Goal: Information Seeking & Learning: Learn about a topic

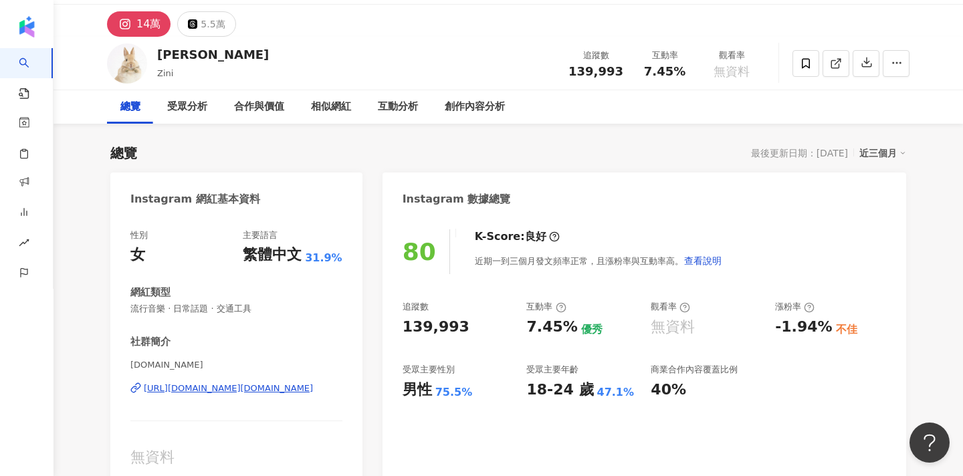
scroll to position [46, 0]
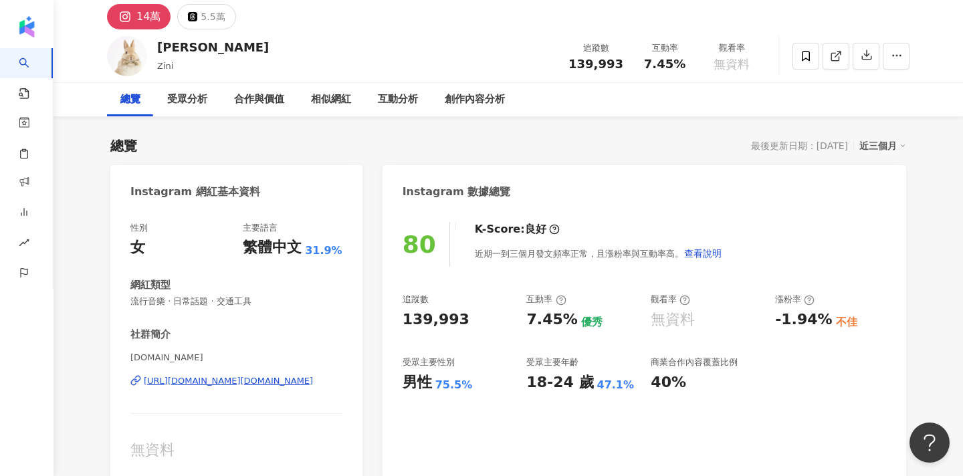
drag, startPoint x: 159, startPoint y: 359, endPoint x: 118, endPoint y: 363, distance: 41.0
click at [118, 363] on div "性別 女 主要語言 繁體中文 31.9% 網紅類型 流行音樂 · 日常話題 · 交通工具 社群簡介 zini.cc https://www.instagram…" at bounding box center [236, 345] width 252 height 272
drag, startPoint x: 157, startPoint y: 357, endPoint x: 124, endPoint y: 356, distance: 33.5
click at [124, 356] on div "性別 女 主要語言 繁體中文 31.9% 網紅類型 流行音樂 · 日常話題 · 交通工具 社群簡介 zini.cc https://www.instagram…" at bounding box center [236, 345] width 252 height 272
copy span "zini.cc"
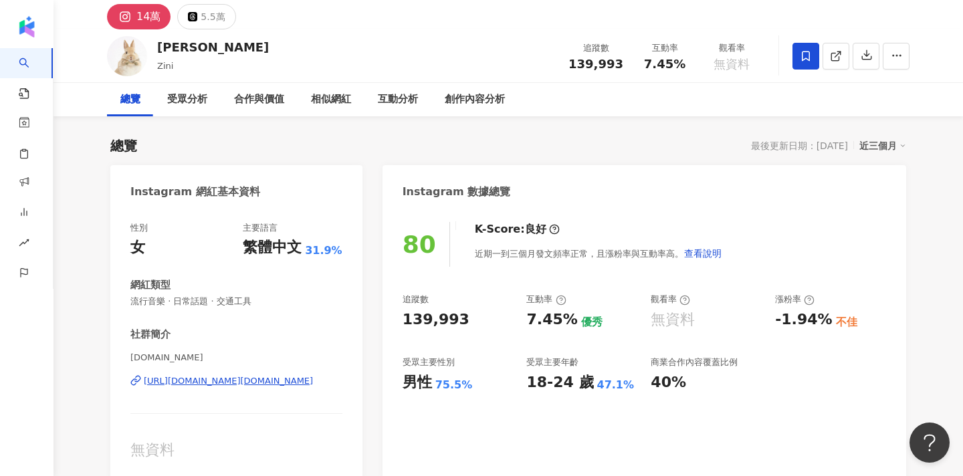
click at [812, 65] on span at bounding box center [806, 56] width 27 height 27
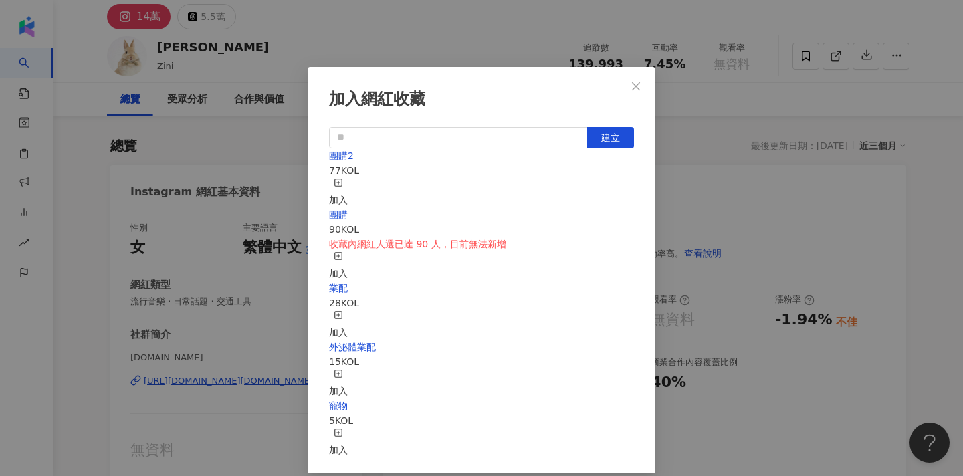
click at [343, 183] on icon "button" at bounding box center [338, 182] width 9 height 9
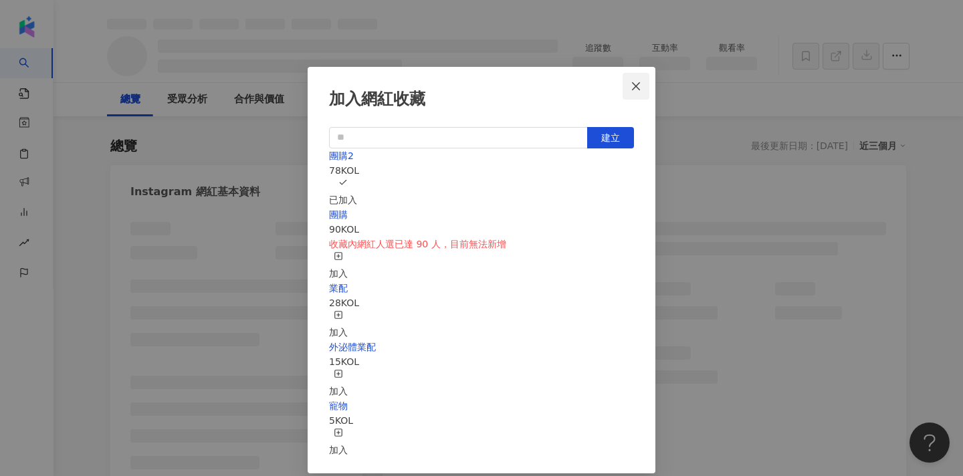
click at [640, 87] on icon "close" at bounding box center [636, 86] width 11 height 11
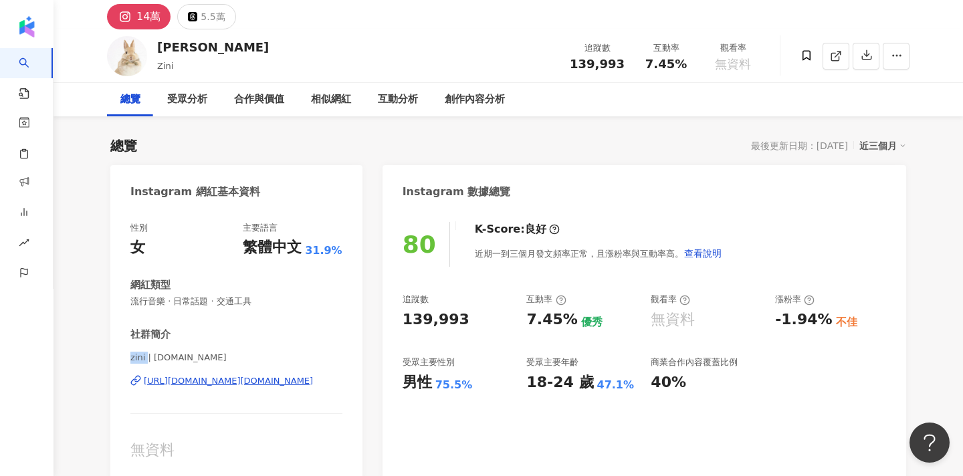
drag, startPoint x: 130, startPoint y: 359, endPoint x: 146, endPoint y: 359, distance: 15.4
click at [146, 359] on span "zini | zini.cc" at bounding box center [236, 358] width 212 height 12
click at [434, 0] on div "14萬 5.5萬" at bounding box center [508, 13] width 856 height 32
drag, startPoint x: 144, startPoint y: 357, endPoint x: 129, endPoint y: 357, distance: 14.7
click at [128, 357] on div "性別 女 主要語言 繁體中文 31.9% 網紅類型 流行音樂 · 日常話題 · 交通工具 社群簡介 zini | zini.cc https://www.in…" at bounding box center [236, 345] width 252 height 272
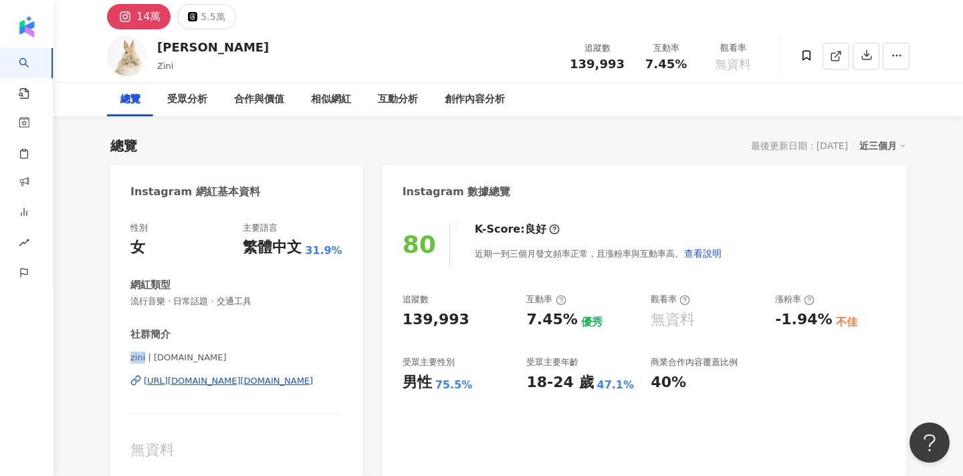
copy span "zini"
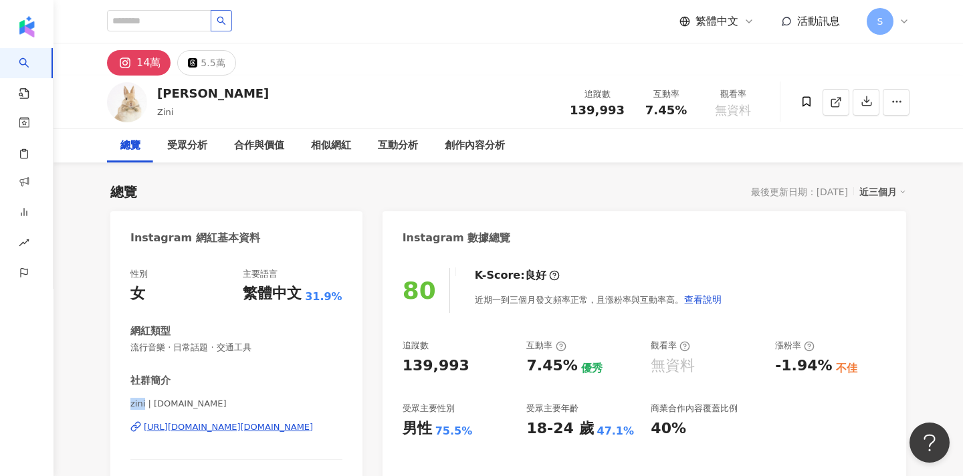
scroll to position [0, 0]
click at [211, 23] on input "search" at bounding box center [159, 20] width 104 height 21
type input "*"
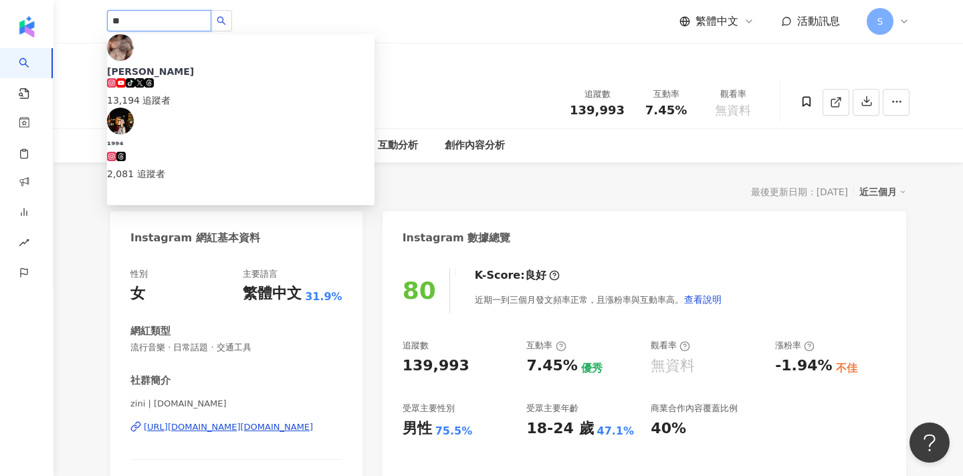
type input "*"
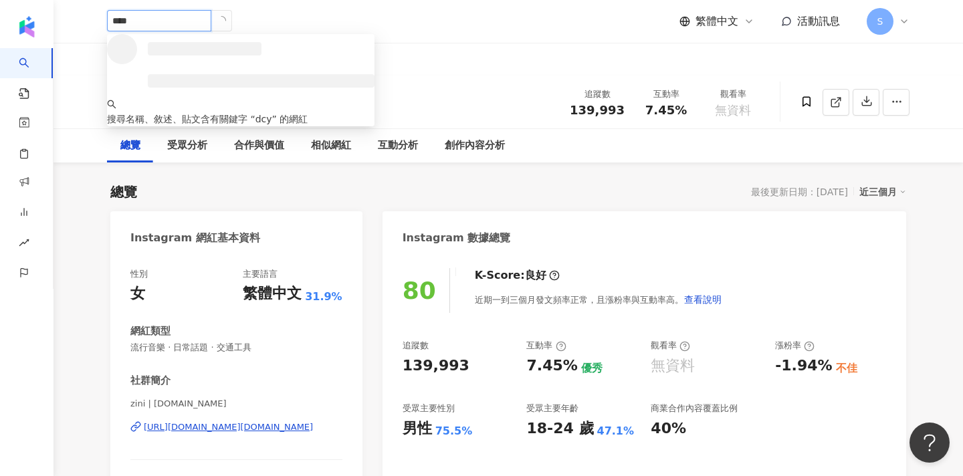
type input "*****"
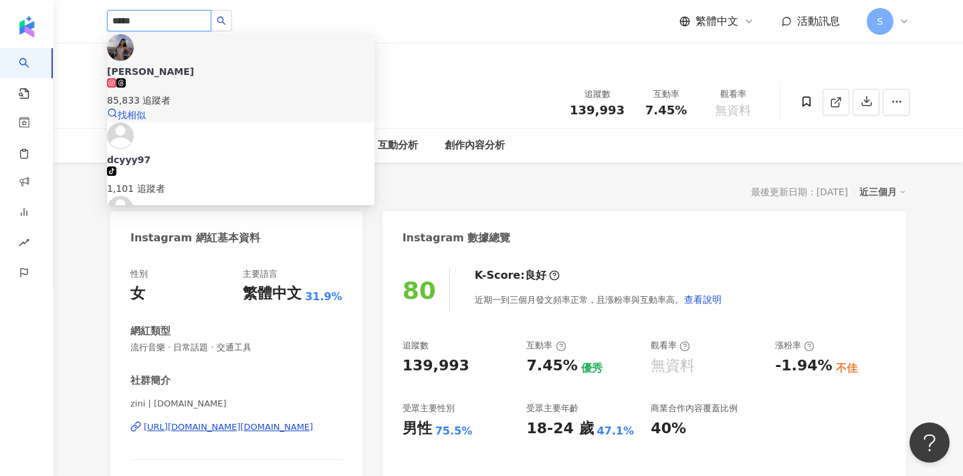
click at [207, 74] on div "洪佳妤 85,833 追蹤者 找相似" at bounding box center [241, 78] width 268 height 88
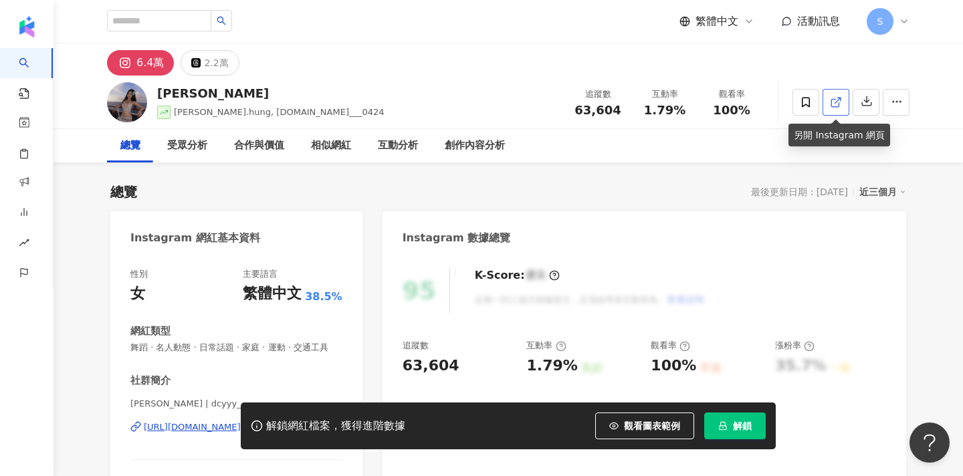
click at [837, 110] on link at bounding box center [836, 102] width 27 height 27
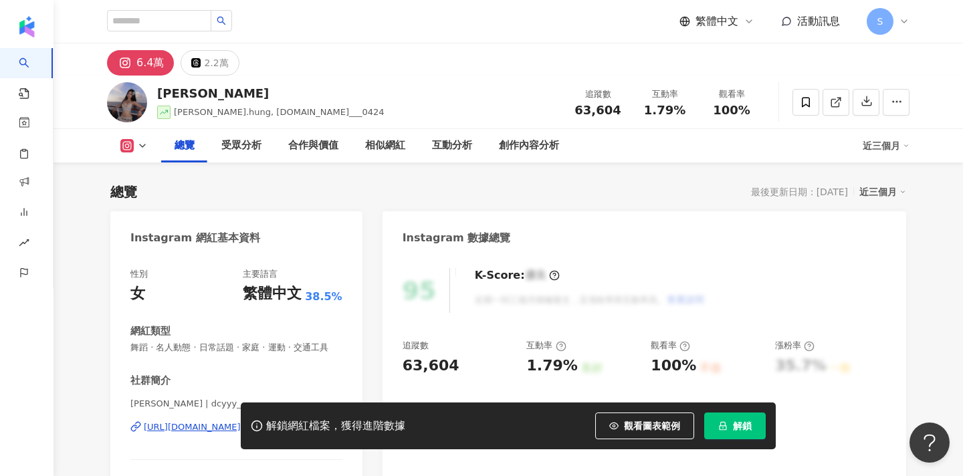
scroll to position [106, 0]
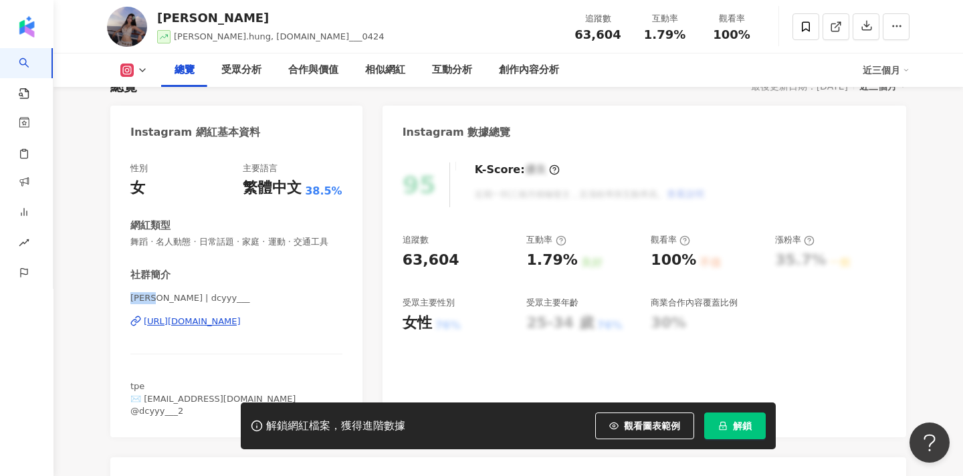
drag, startPoint x: 131, startPoint y: 298, endPoint x: 153, endPoint y: 298, distance: 21.4
click at [153, 298] on span "Emily | dcyyy___" at bounding box center [236, 298] width 212 height 12
copy span "Emily"
click at [325, 1] on div "洪佳妤 嘎嘎, emily.hung, d.cy___0424 追蹤數 63,604 互動率 1.79% 觀看率 100%" at bounding box center [508, 26] width 856 height 53
click at [820, 15] on div at bounding box center [851, 27] width 117 height 40
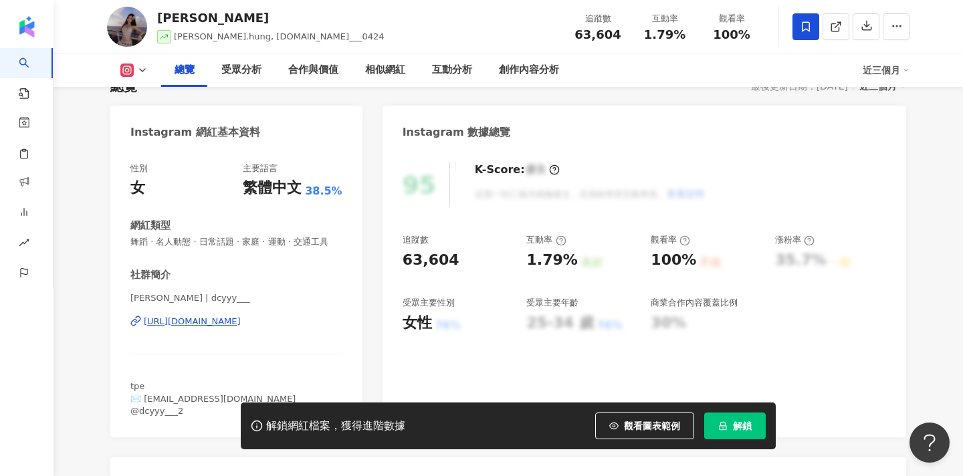
click at [808, 31] on icon at bounding box center [806, 27] width 12 height 12
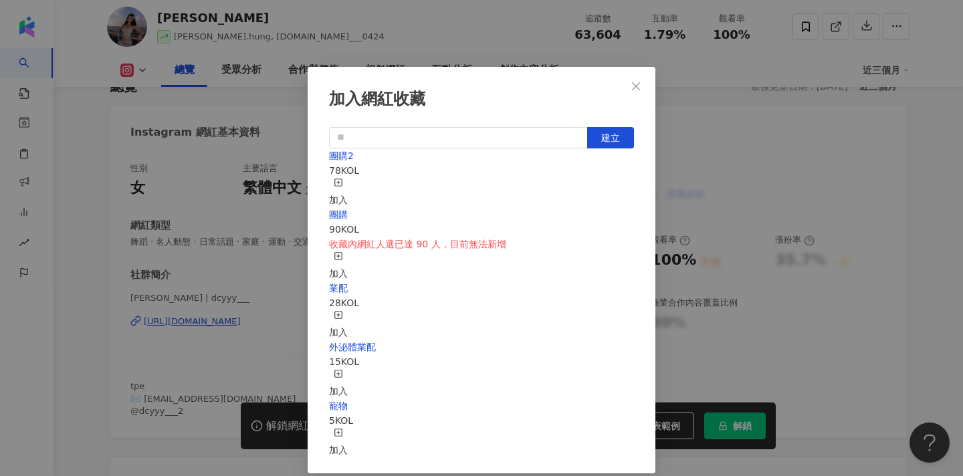
click at [343, 181] on icon "button" at bounding box center [338, 182] width 9 height 9
click at [644, 88] on span "Close" at bounding box center [636, 86] width 27 height 11
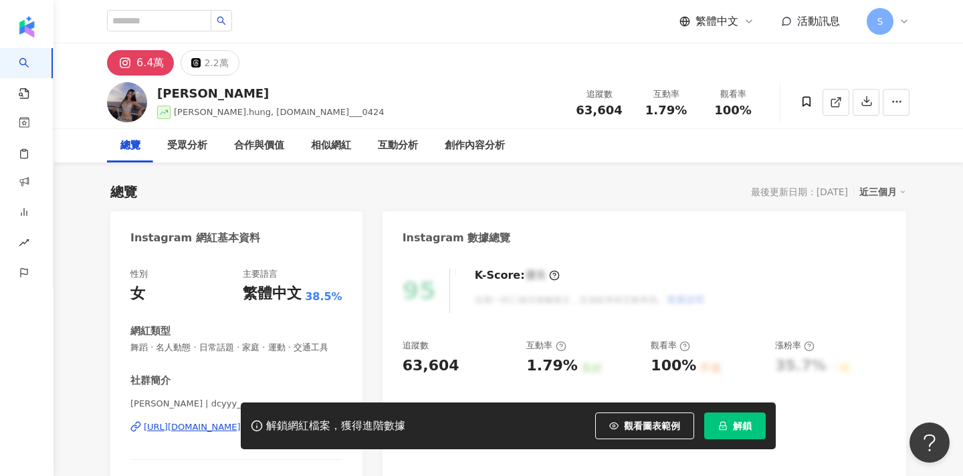
scroll to position [0, 0]
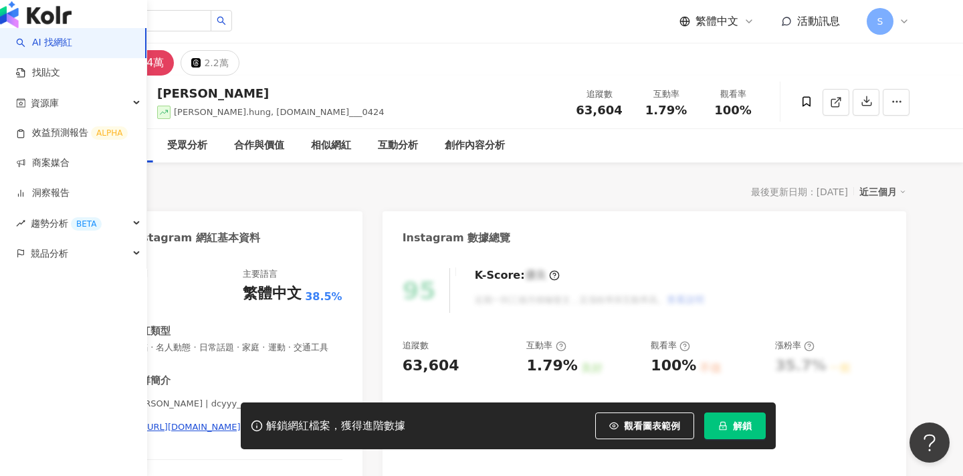
click at [25, 50] on link "AI 找網紅" at bounding box center [44, 42] width 56 height 13
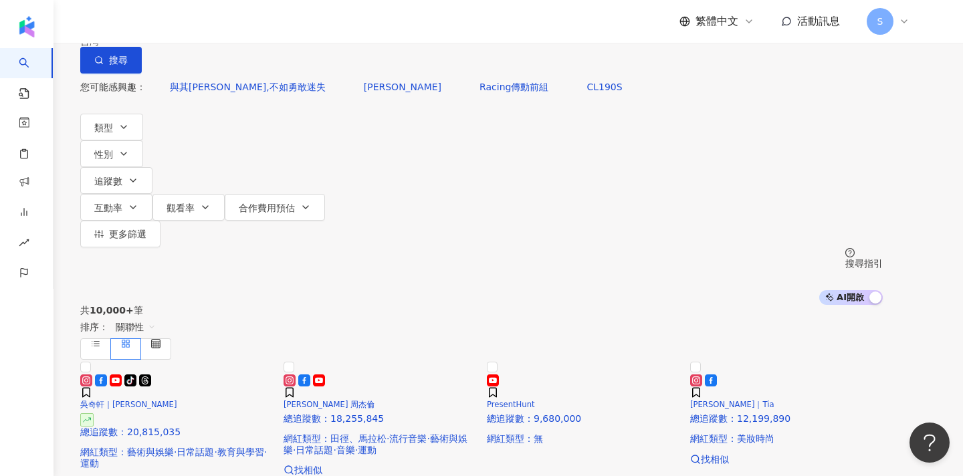
type input "*"
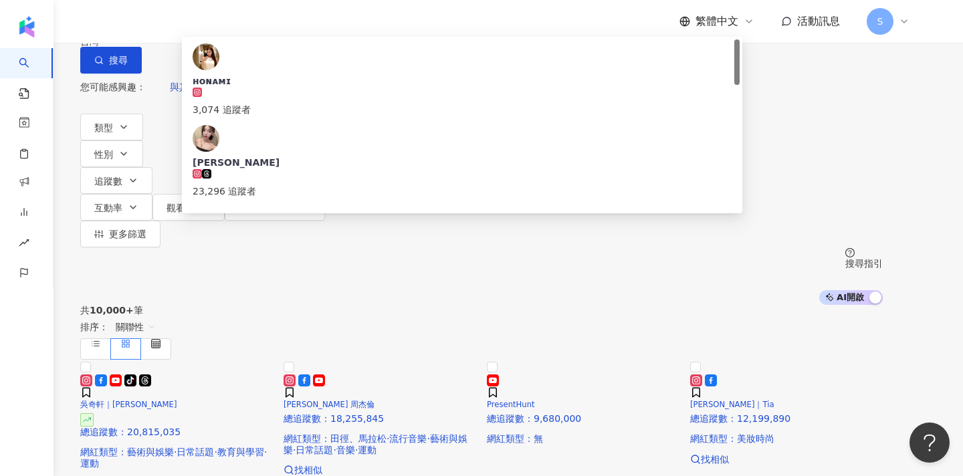
type input "*******"
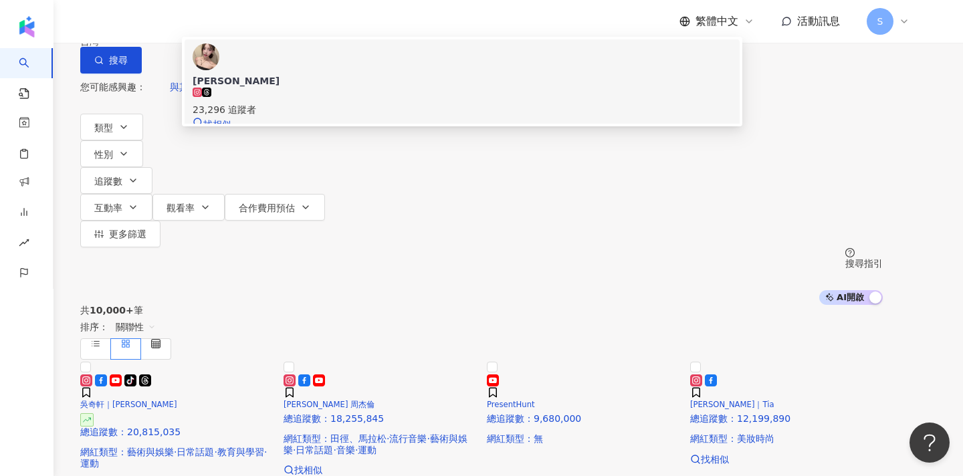
click at [333, 117] on div "23,296 追蹤者" at bounding box center [462, 109] width 539 height 15
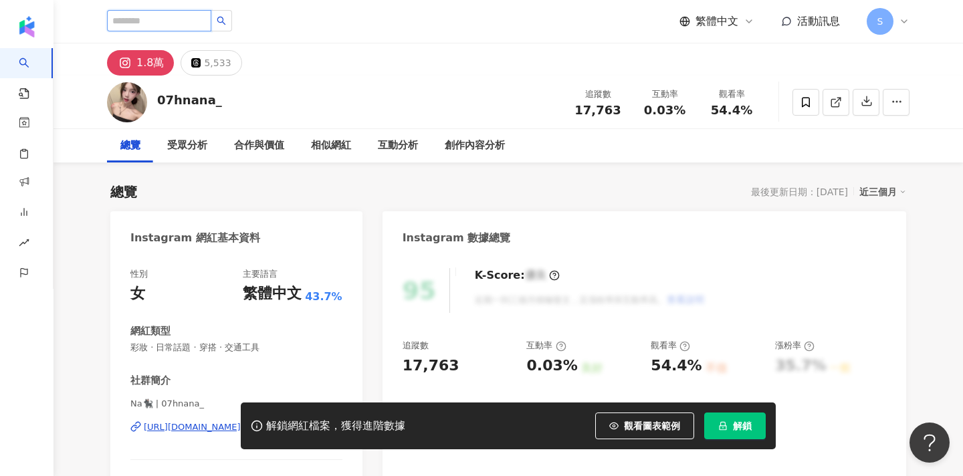
click at [211, 25] on input "search" at bounding box center [159, 20] width 104 height 21
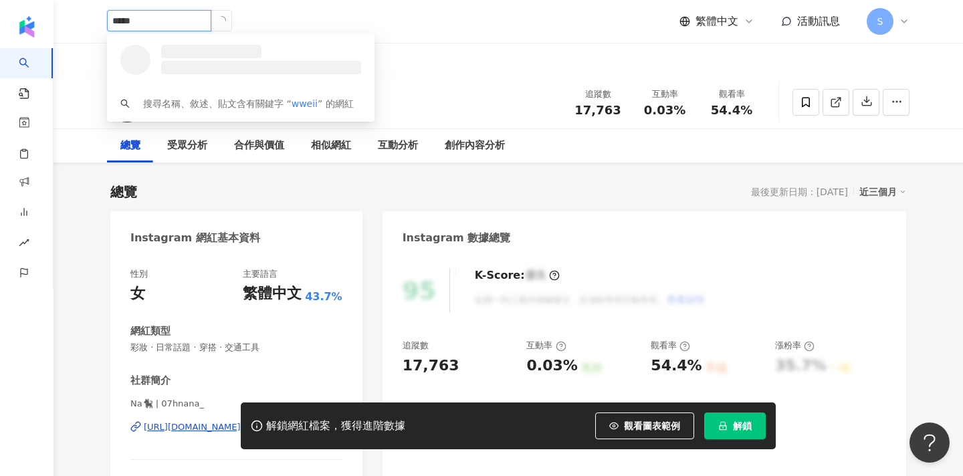
type input "******"
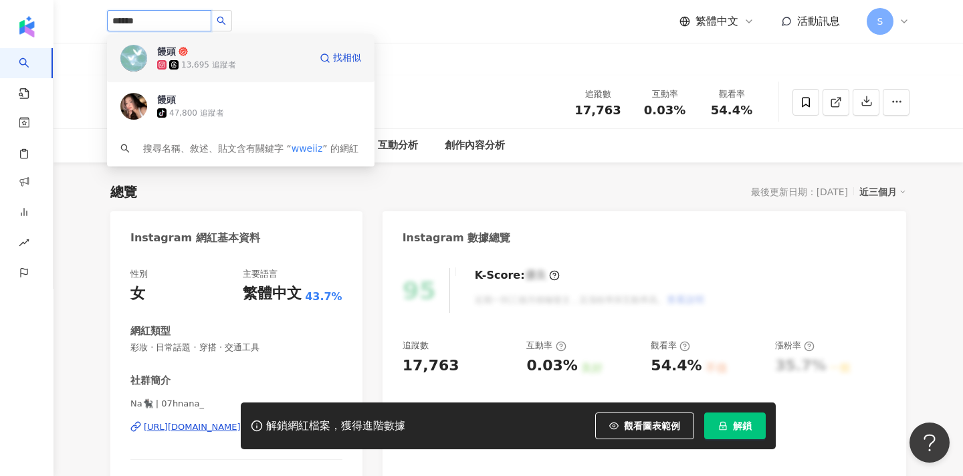
click at [238, 68] on div "13,695 追蹤者" at bounding box center [233, 64] width 153 height 13
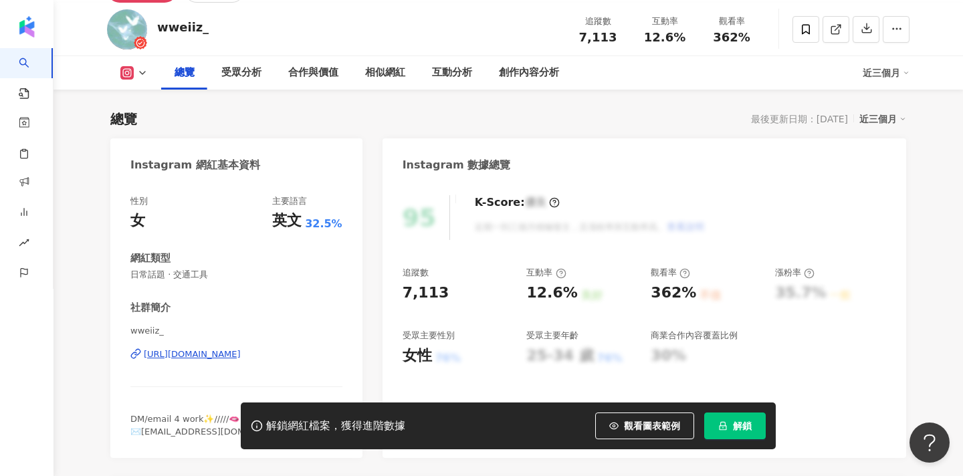
scroll to position [73, 0]
drag, startPoint x: 167, startPoint y: 333, endPoint x: 126, endPoint y: 333, distance: 40.1
click at [126, 333] on div "性別 女 主要語言 英文 32.5% 網紅類型 日常話題 · 交通工具 社群簡介 wweiiz_ https://www.instagram.com/wwei…" at bounding box center [236, 320] width 252 height 276
copy span "wweiiz_"
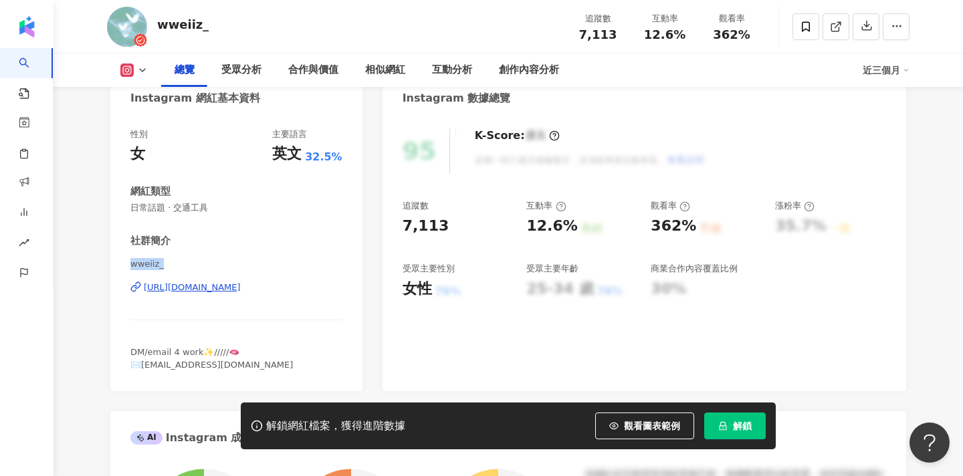
scroll to position [152, 0]
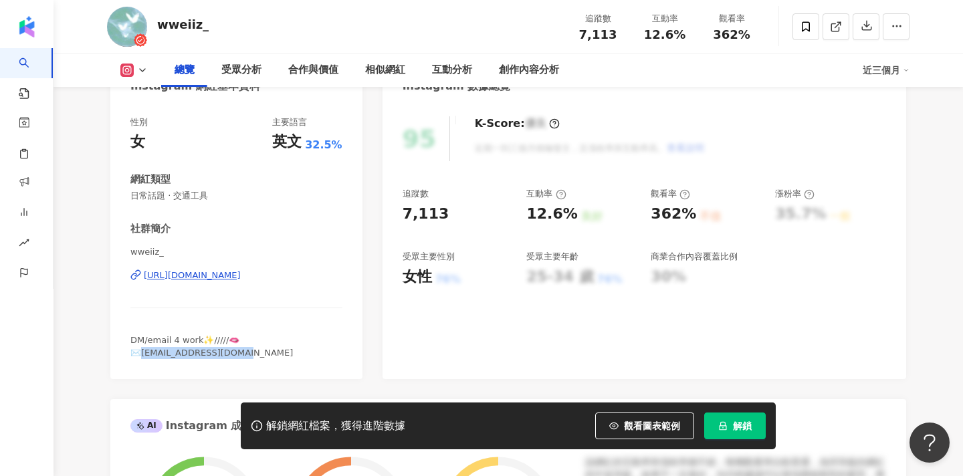
drag, startPoint x: 248, startPoint y: 351, endPoint x: 143, endPoint y: 349, distance: 104.4
click at [143, 349] on div "DM/email 4 work✨/////🫦 ✉️wei22775584@gmail.com" at bounding box center [236, 347] width 212 height 24
copy span "ei22775584@gmail.com"
click at [814, 23] on span at bounding box center [806, 26] width 27 height 27
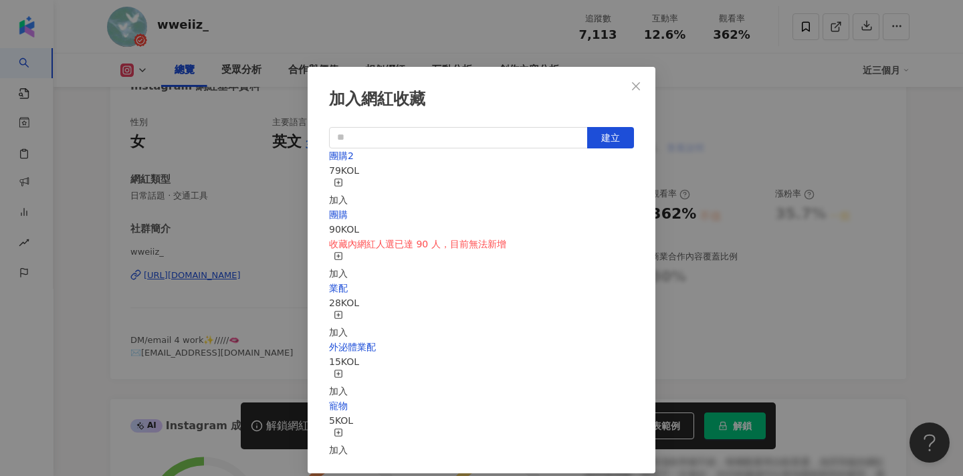
click at [343, 187] on icon "button" at bounding box center [338, 182] width 9 height 9
click at [639, 82] on icon "close" at bounding box center [636, 86] width 11 height 11
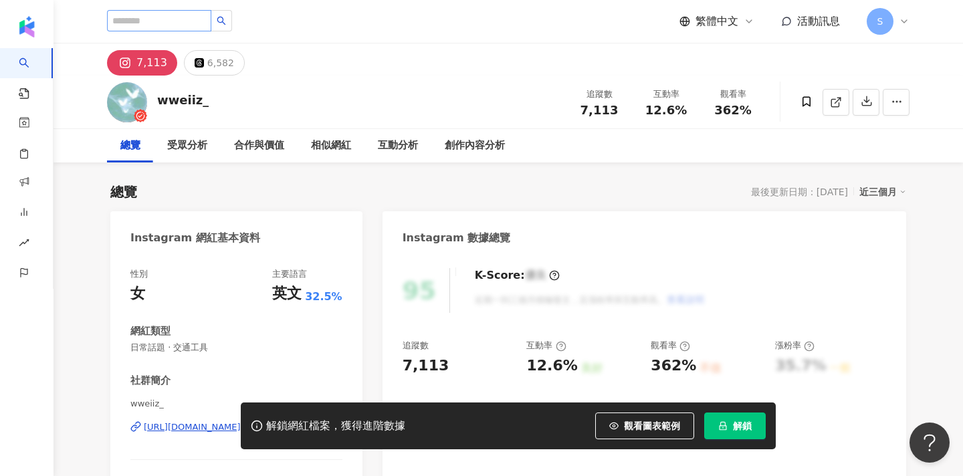
scroll to position [0, 0]
click at [198, 23] on input "search" at bounding box center [159, 20] width 104 height 21
type input "**"
click at [226, 22] on icon "search" at bounding box center [221, 20] width 9 height 9
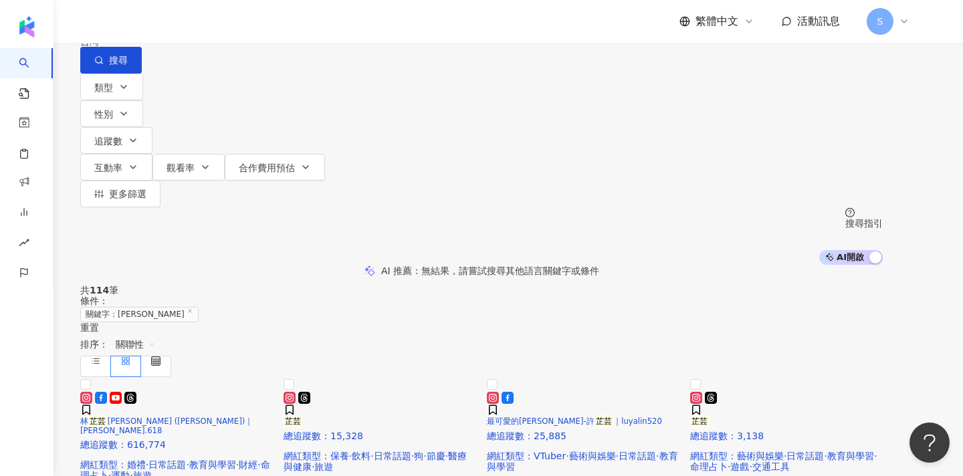
scroll to position [-1, 0]
click at [275, 25] on input "***" at bounding box center [221, 12] width 108 height 25
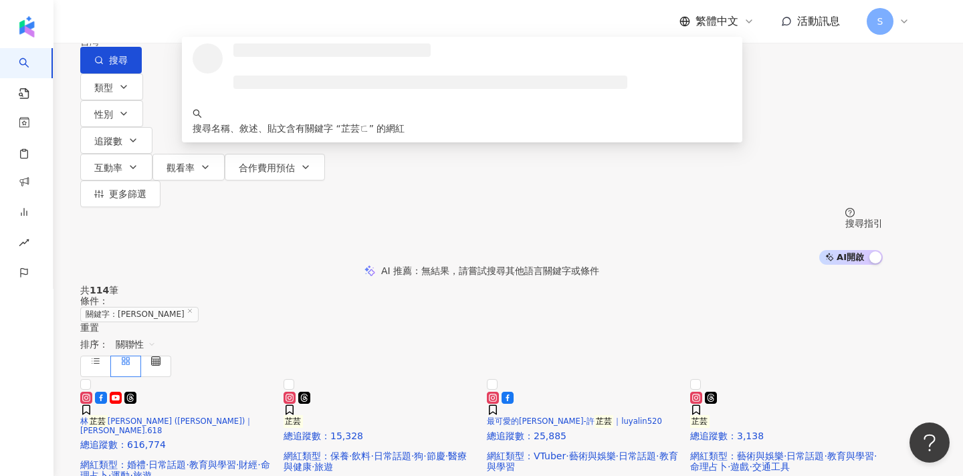
click at [275, 25] on input "***" at bounding box center [221, 12] width 108 height 25
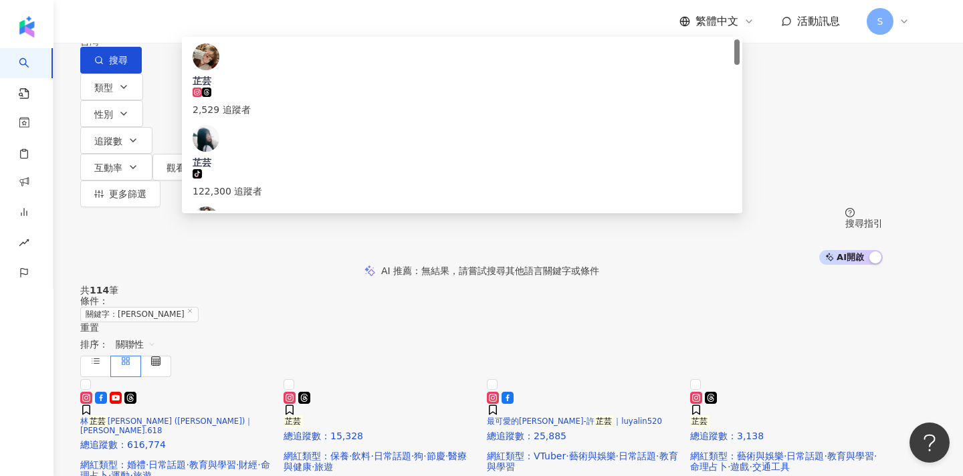
type input "*"
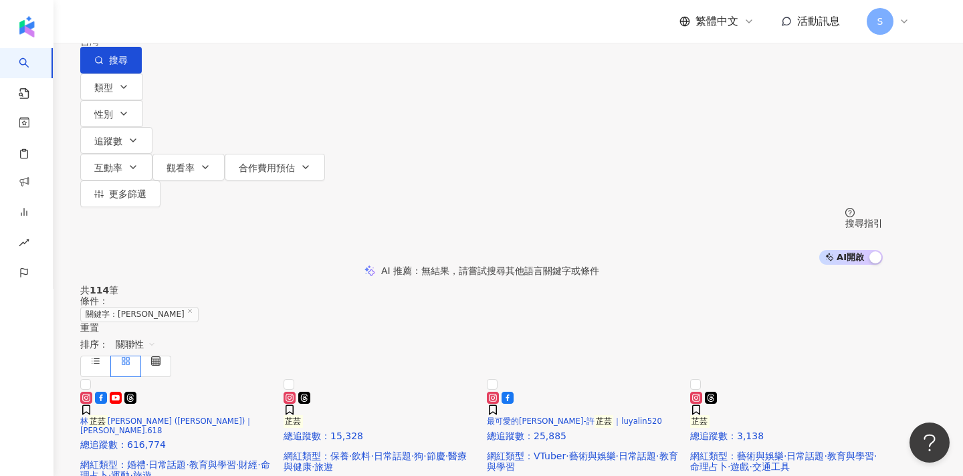
type input "*"
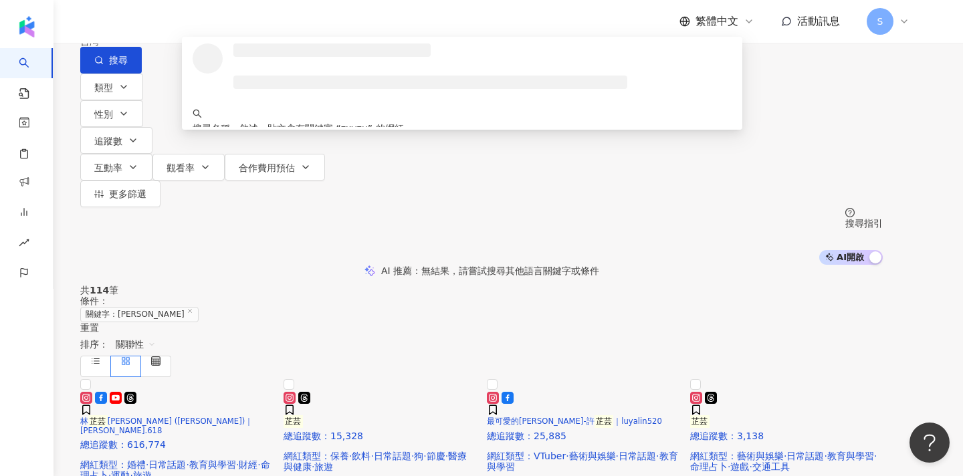
type input "******"
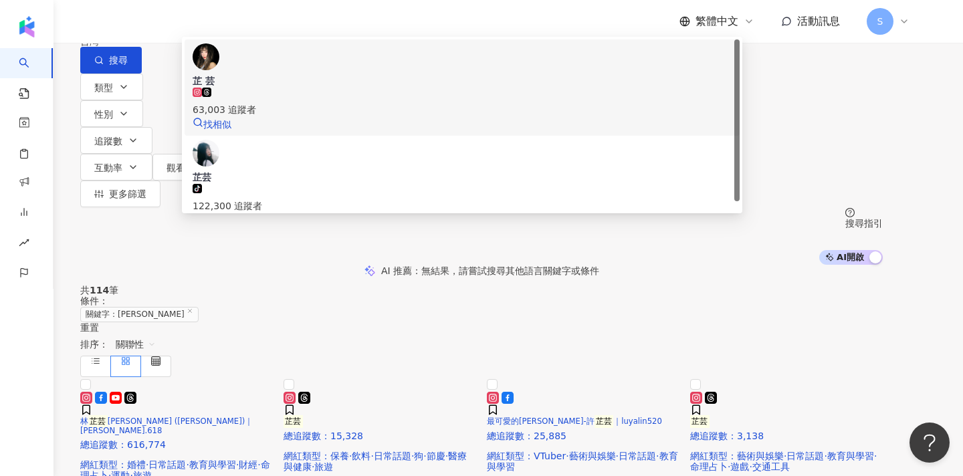
click at [502, 117] on div "63,003 追蹤者" at bounding box center [462, 102] width 539 height 29
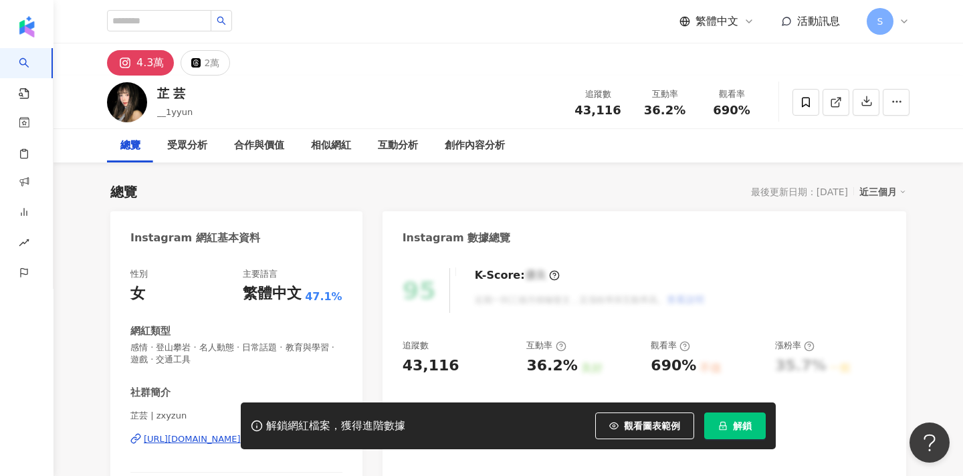
drag, startPoint x: 134, startPoint y: 413, endPoint x: 149, endPoint y: 413, distance: 14.7
click at [149, 413] on div "解鎖網紅檔案，獲得進階數據 觀看圖表範例 解鎖" at bounding box center [481, 426] width 963 height 47
drag, startPoint x: 149, startPoint y: 413, endPoint x: 125, endPoint y: 416, distance: 23.6
click at [124, 416] on div "解鎖網紅檔案，獲得進階數據 觀看圖表範例 解鎖" at bounding box center [481, 426] width 963 height 47
click at [149, 416] on div "解鎖網紅檔案，獲得進階數據 觀看圖表範例 解鎖" at bounding box center [481, 426] width 963 height 47
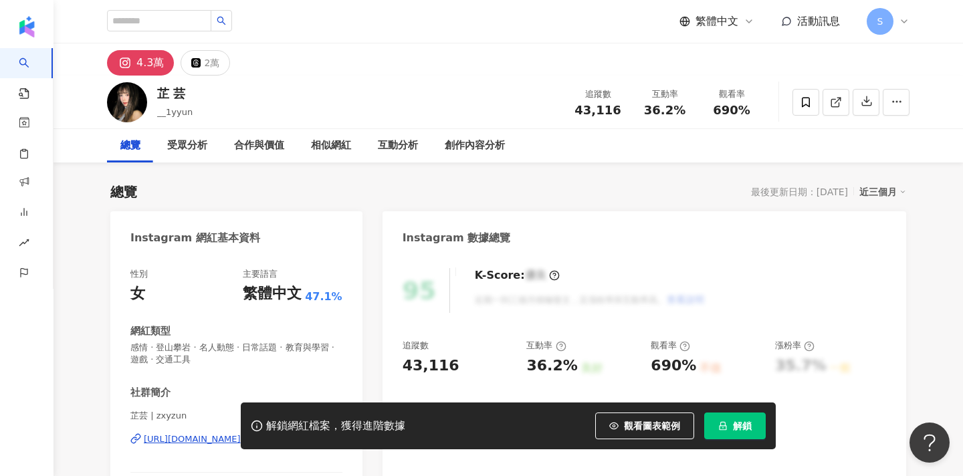
drag, startPoint x: 146, startPoint y: 413, endPoint x: 125, endPoint y: 413, distance: 20.8
click at [125, 413] on div "解鎖網紅檔案，獲得進階數據 觀看圖表範例 解鎖" at bounding box center [481, 426] width 963 height 47
click at [131, 413] on div "解鎖網紅檔案，獲得進階數據 觀看圖表範例 解鎖" at bounding box center [481, 426] width 963 height 47
click at [721, 420] on button "解鎖" at bounding box center [736, 426] width 62 height 27
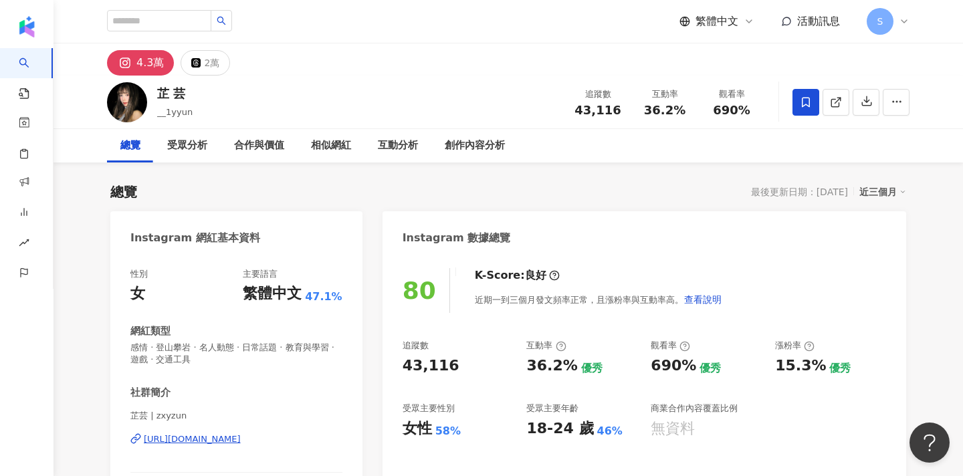
click at [810, 104] on icon at bounding box center [806, 102] width 8 height 10
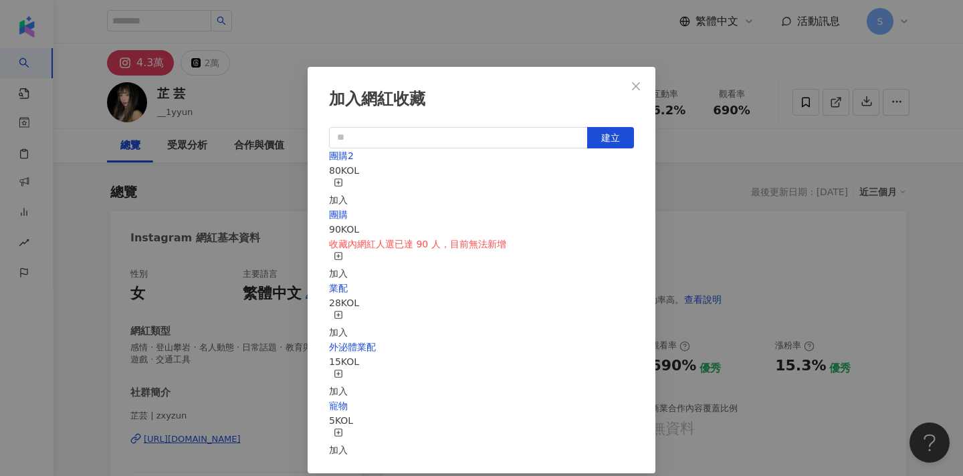
click at [343, 181] on rect "button" at bounding box center [338, 182] width 7 height 7
click at [643, 85] on span "Close" at bounding box center [636, 86] width 27 height 11
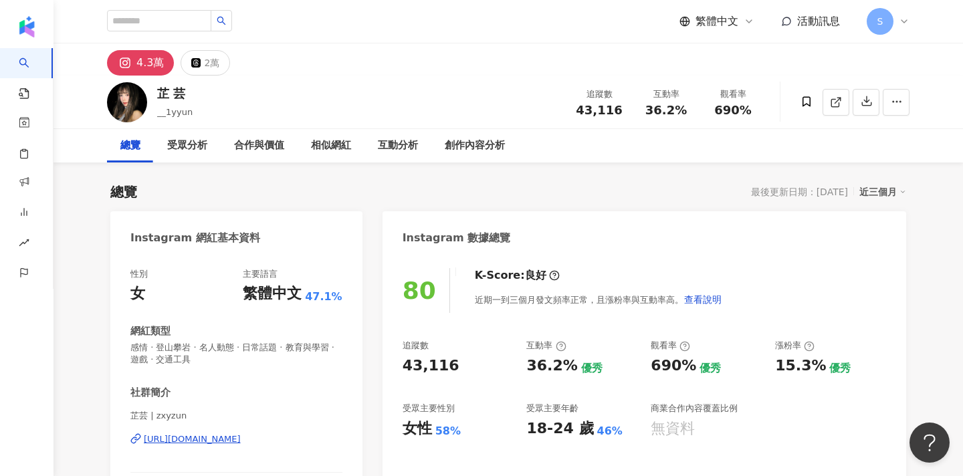
click at [568, 3] on div "繁體中文 活動訊息 S" at bounding box center [508, 21] width 803 height 43
drag, startPoint x: 134, startPoint y: 416, endPoint x: 147, endPoint y: 418, distance: 12.9
click at [147, 418] on span "芷芸 | zxyzun" at bounding box center [236, 416] width 212 height 12
copy span "芷芸"
click at [207, 25] on input "search" at bounding box center [159, 20] width 104 height 21
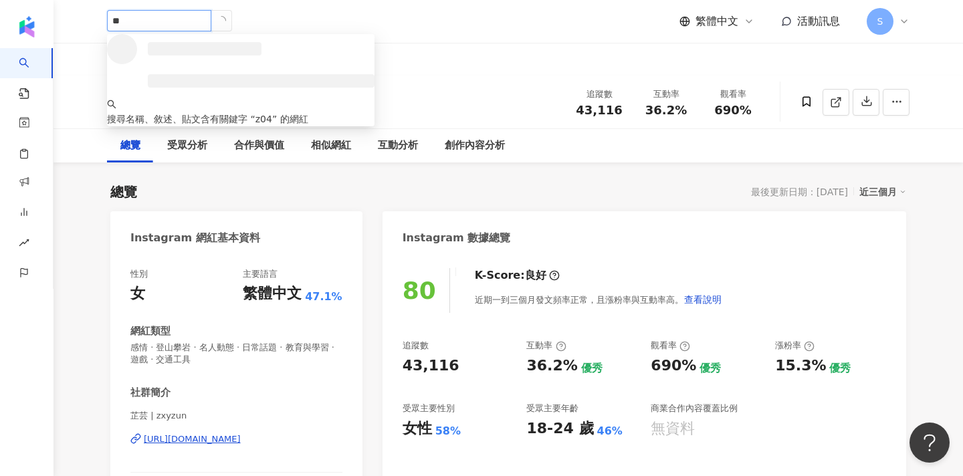
type input "*"
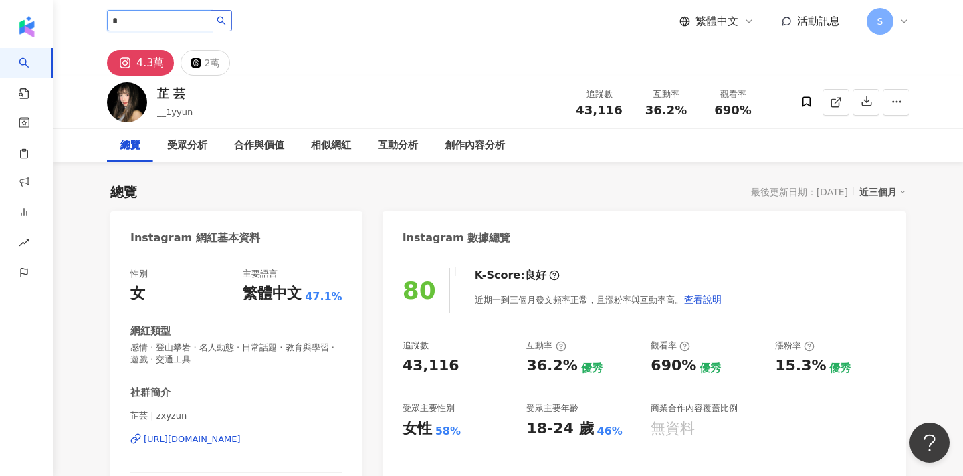
type input "*"
click at [226, 21] on icon "search" at bounding box center [221, 20] width 9 height 9
click at [193, 17] on input "*" at bounding box center [159, 20] width 104 height 21
click at [185, 27] on input "*" at bounding box center [159, 20] width 104 height 21
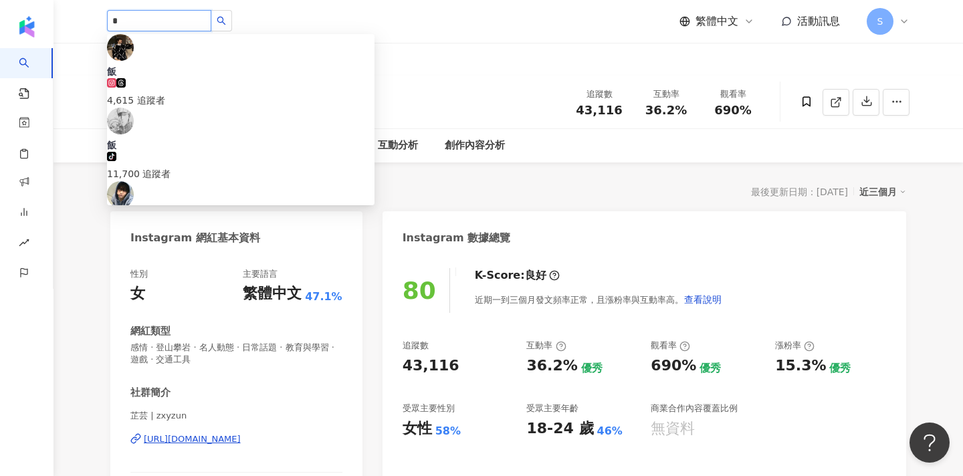
click at [178, 19] on input "*" at bounding box center [159, 20] width 104 height 21
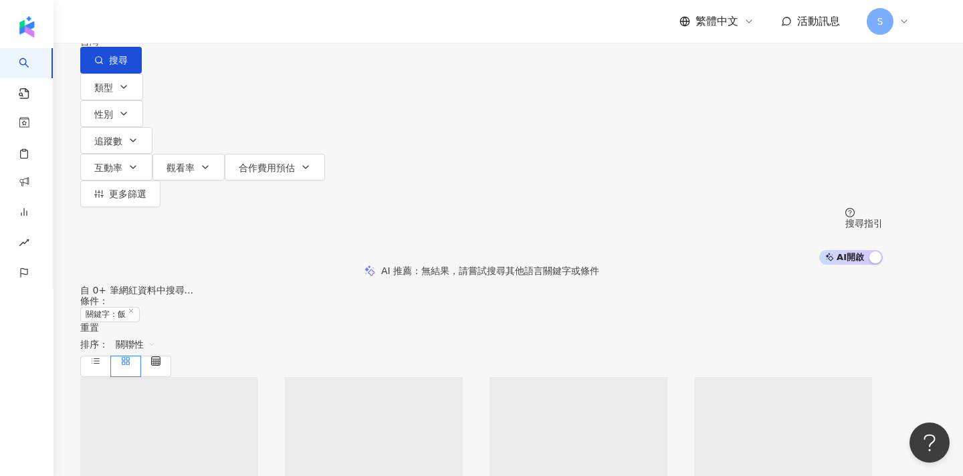
type input "*"
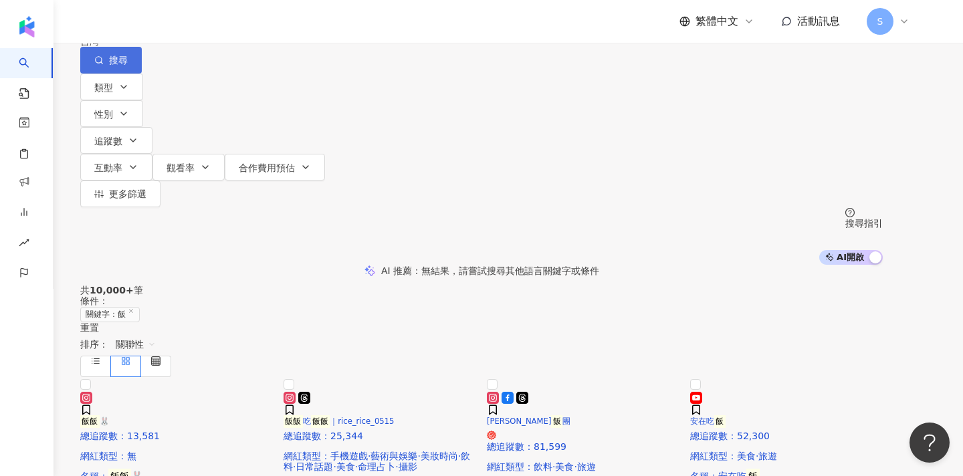
type input "*"
click at [142, 74] on button "搜尋" at bounding box center [111, 60] width 62 height 27
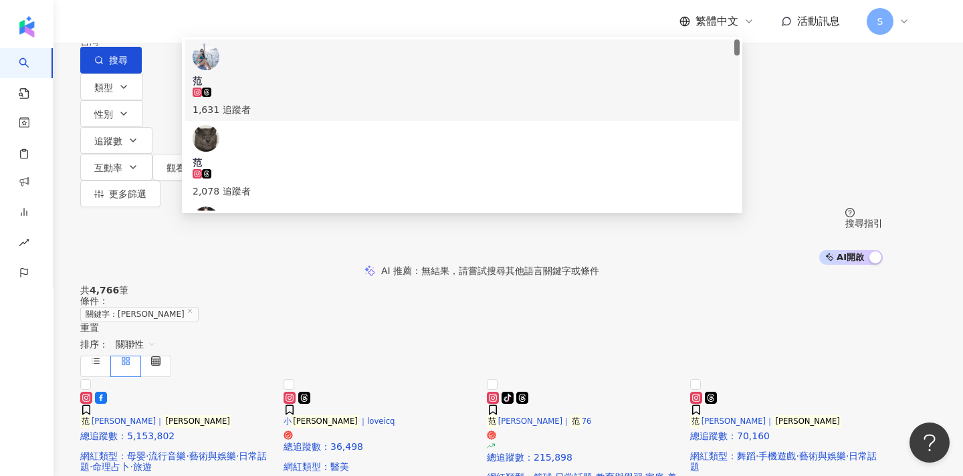
click at [314, 117] on div "1,631 追蹤者" at bounding box center [462, 109] width 539 height 15
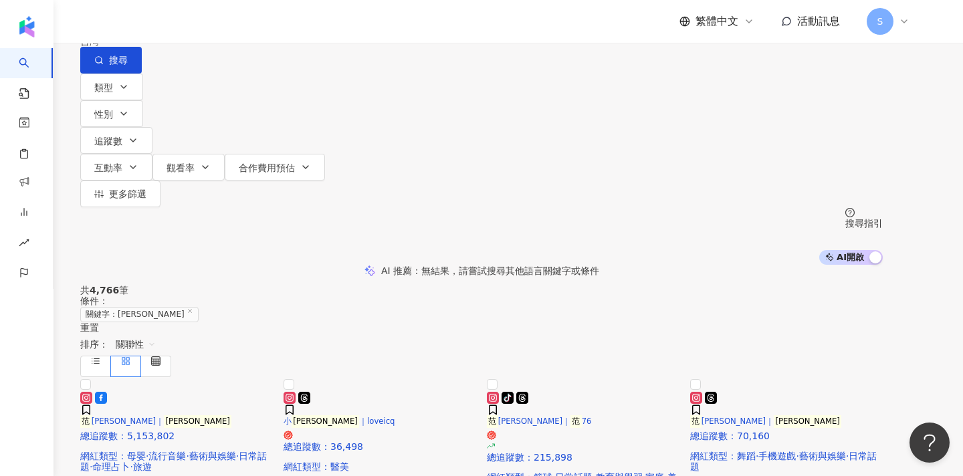
click at [275, 25] on input "search" at bounding box center [221, 12] width 108 height 25
type input "*"
click at [275, 25] on input "*" at bounding box center [221, 12] width 108 height 25
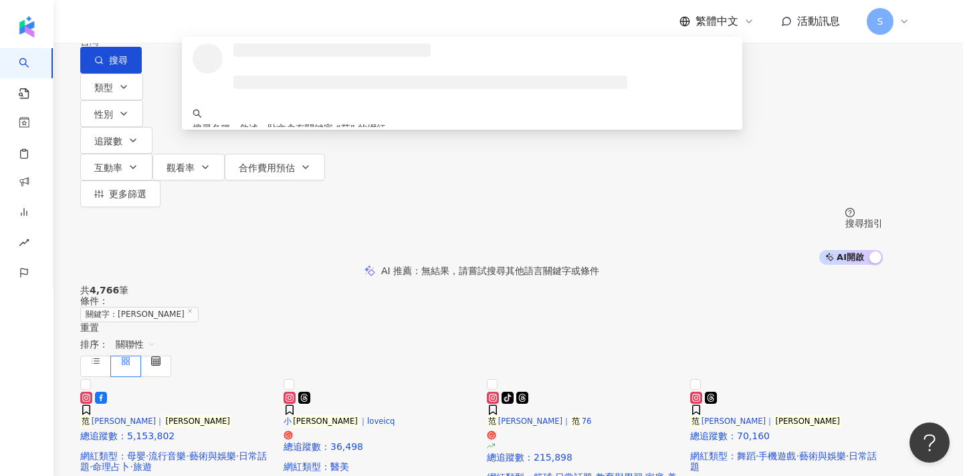
click at [275, 25] on input "*" at bounding box center [221, 12] width 108 height 25
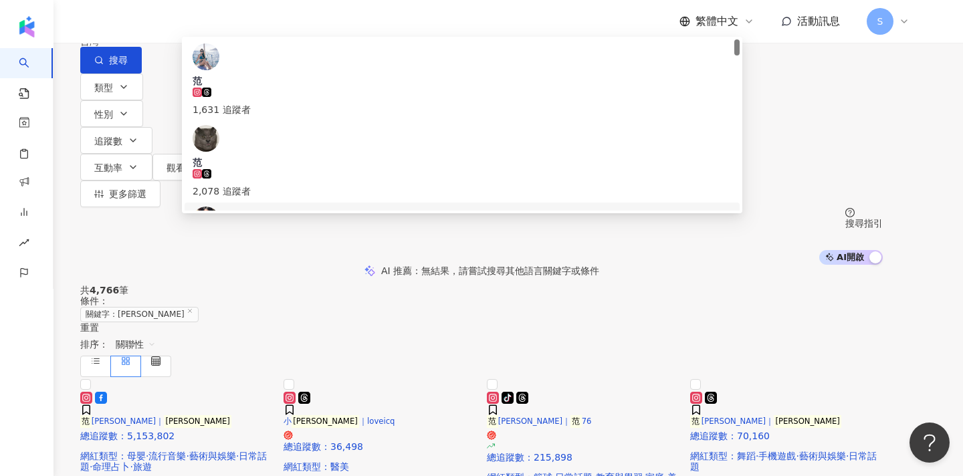
click at [337, 251] on div "32,593 追蹤者" at bounding box center [462, 265] width 539 height 29
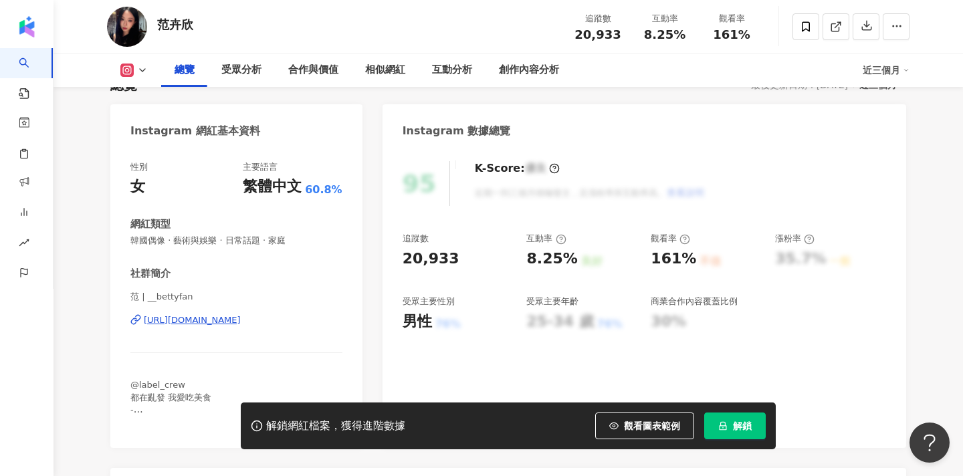
scroll to position [119, 0]
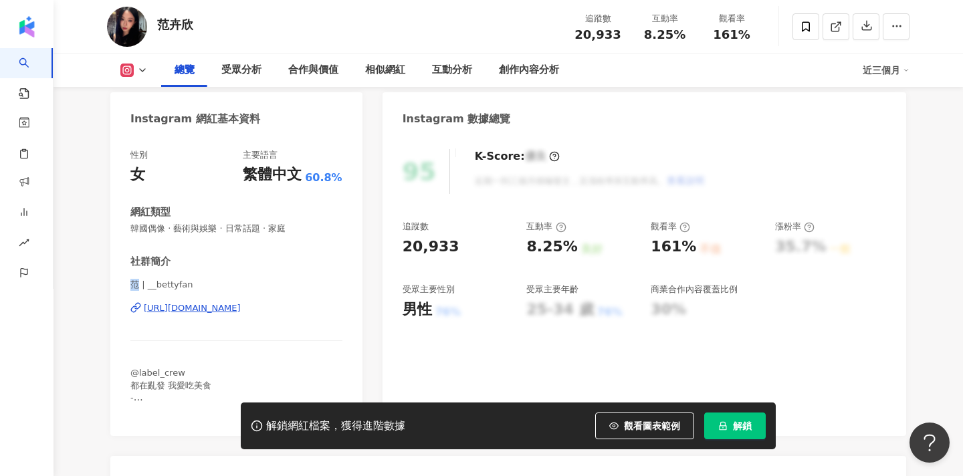
drag, startPoint x: 132, startPoint y: 283, endPoint x: 139, endPoint y: 283, distance: 7.4
click at [139, 283] on span "范 | __bettyfan" at bounding box center [236, 285] width 212 height 12
copy span "范"
click at [156, 399] on div "@label_crew 都在亂發 我愛吃美食 - 📬：[EMAIL_ADDRESS][DOMAIN_NAME]" at bounding box center [236, 385] width 212 height 37
click at [139, 398] on div "@label_crew 都在亂發 我愛吃美食 - 📬：[EMAIL_ADDRESS][DOMAIN_NAME]" at bounding box center [236, 385] width 212 height 37
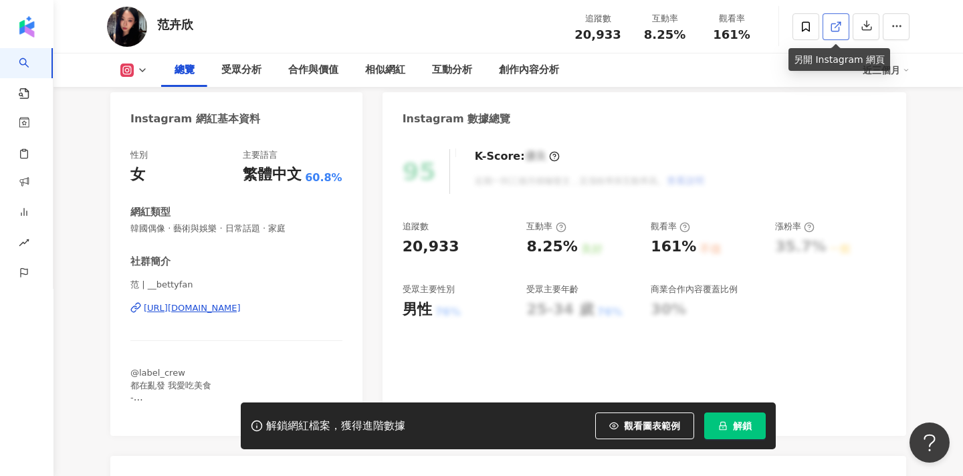
click at [829, 29] on link at bounding box center [836, 26] width 27 height 27
click at [810, 30] on icon at bounding box center [806, 26] width 8 height 10
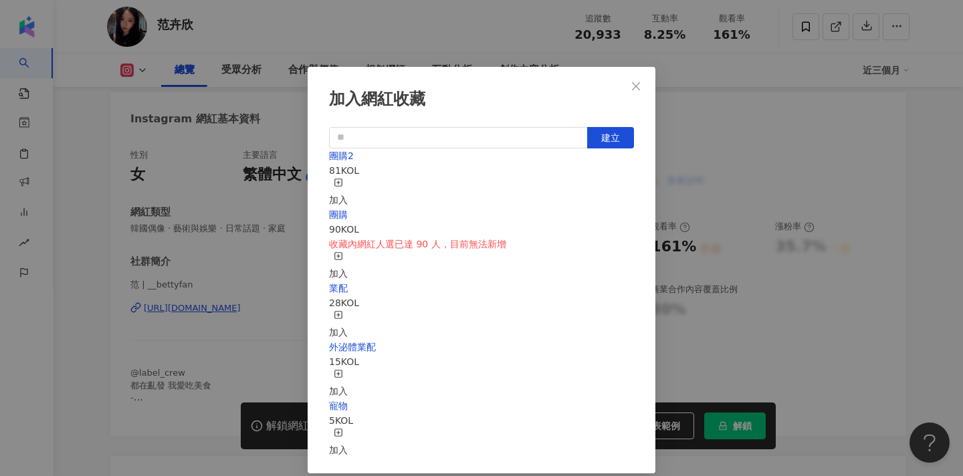
click at [343, 183] on icon "button" at bounding box center [338, 182] width 9 height 9
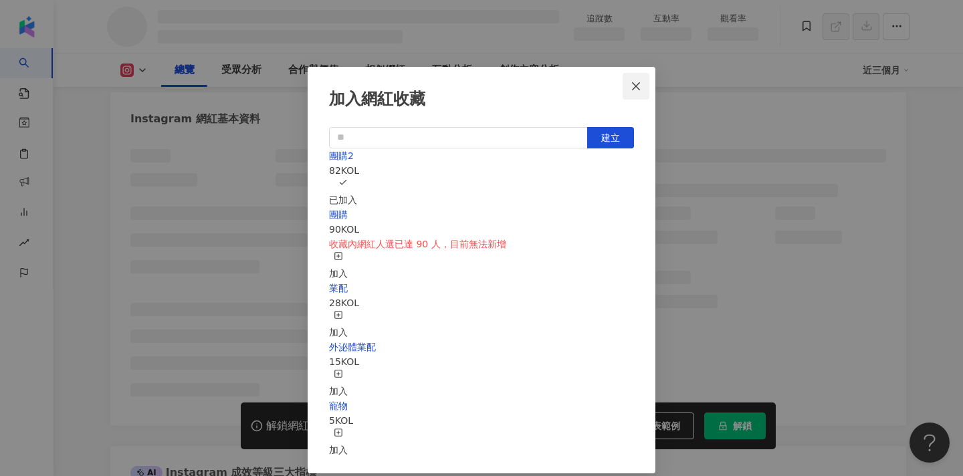
click at [636, 88] on icon "close" at bounding box center [636, 86] width 8 height 8
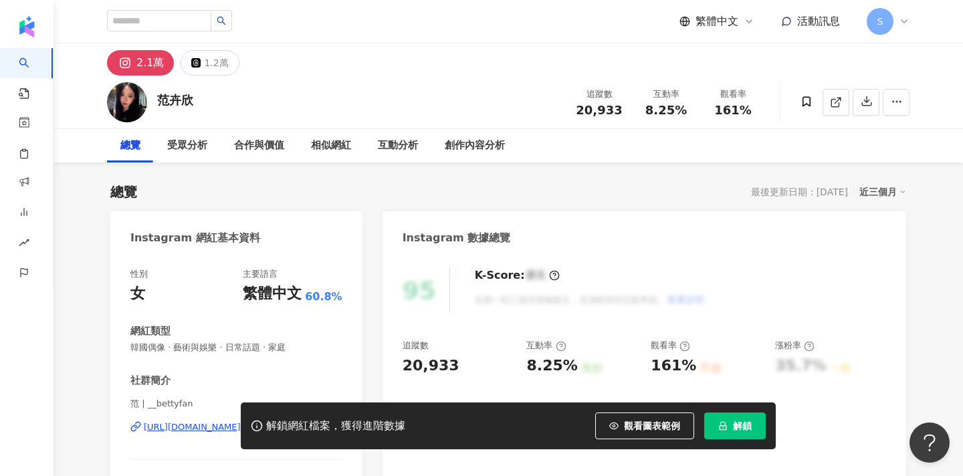
scroll to position [0, 0]
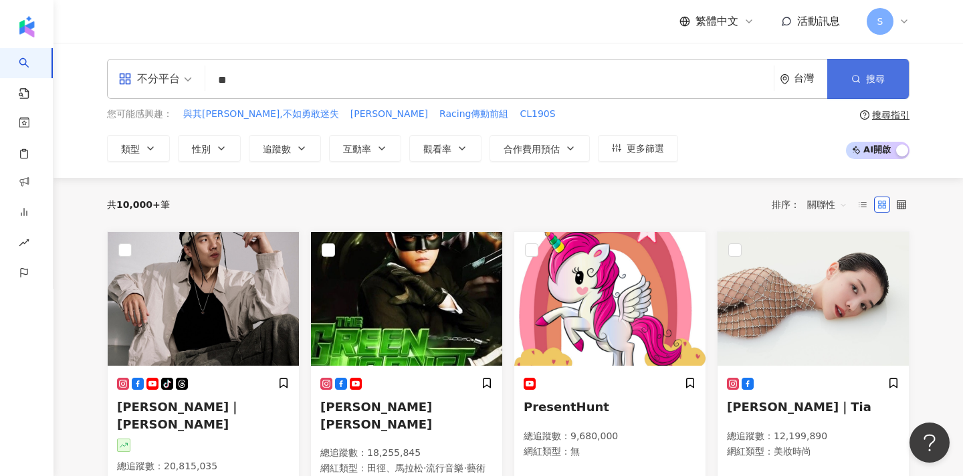
type input "**"
click at [866, 97] on button "搜尋" at bounding box center [869, 79] width 82 height 40
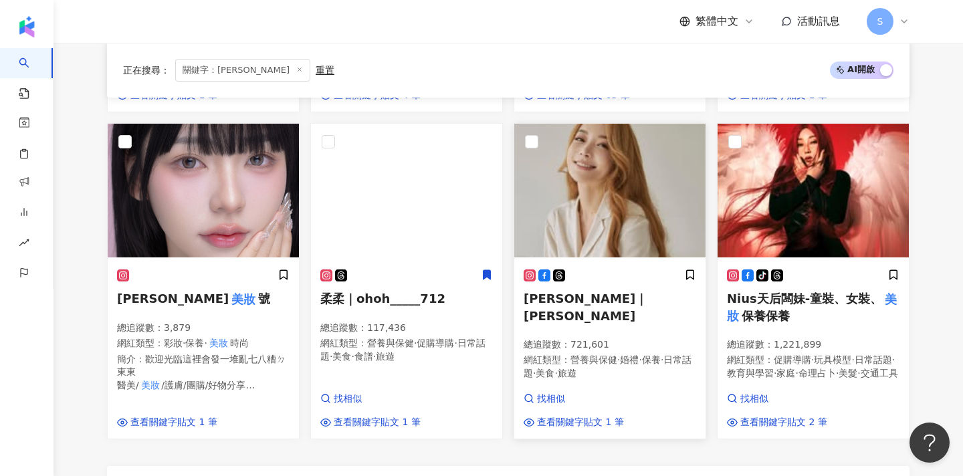
scroll to position [915, 0]
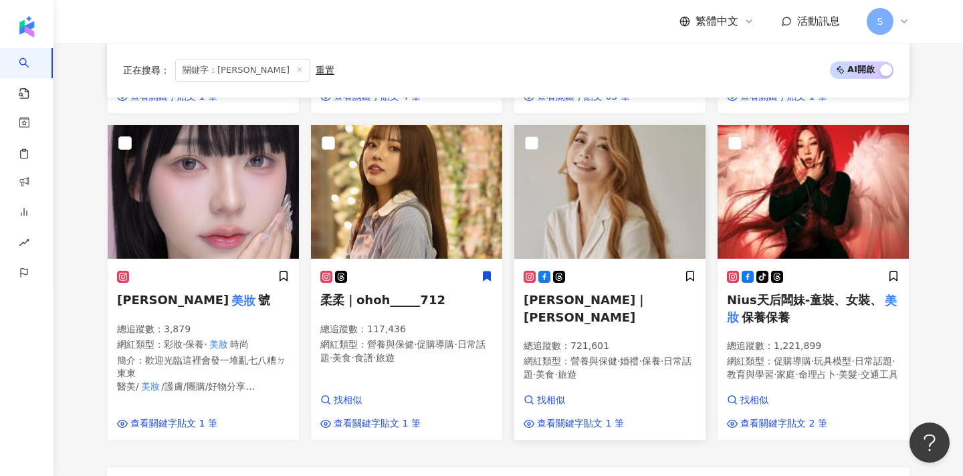
click at [591, 270] on div at bounding box center [610, 277] width 173 height 14
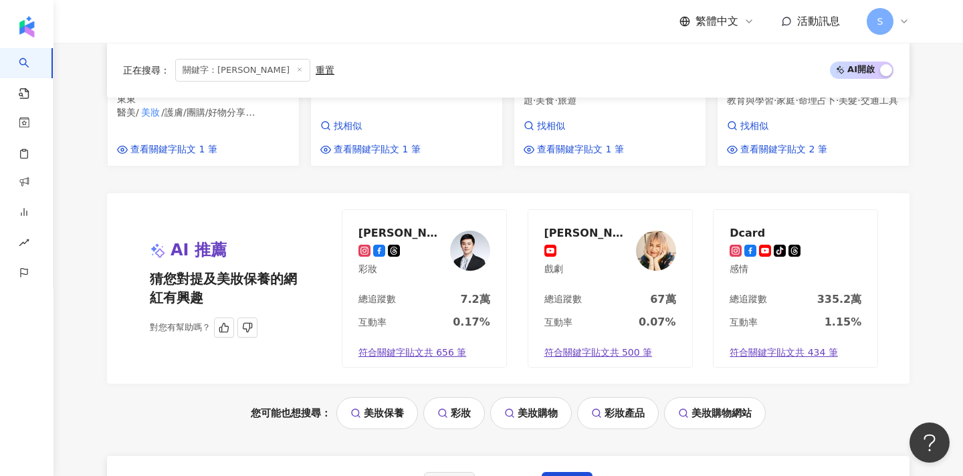
scroll to position [1200, 0]
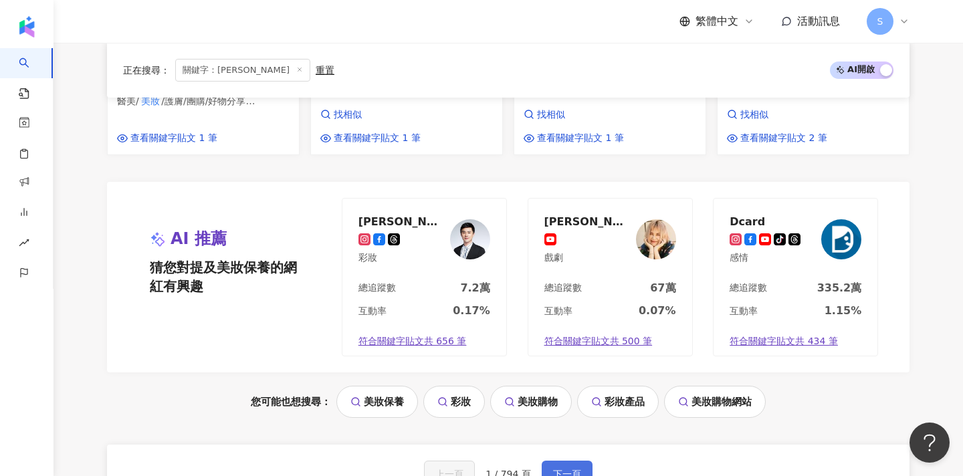
click at [562, 461] on button "下一頁" at bounding box center [567, 474] width 51 height 27
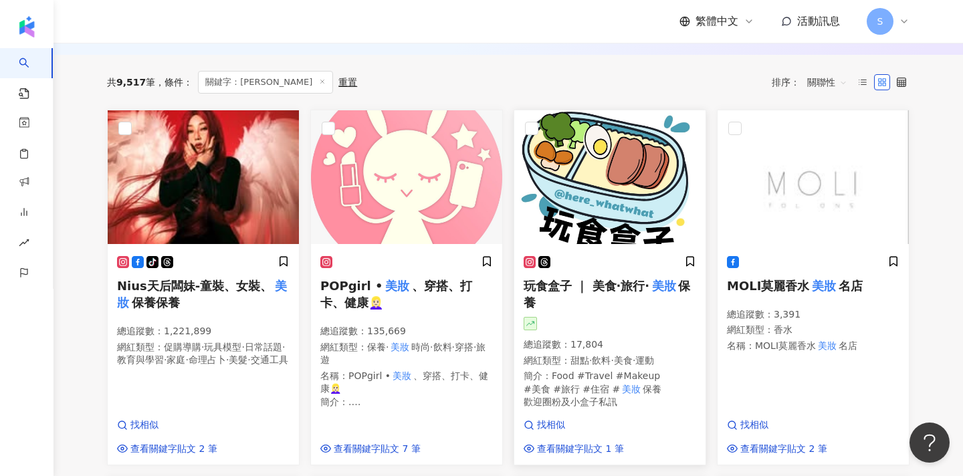
scroll to position [184, 0]
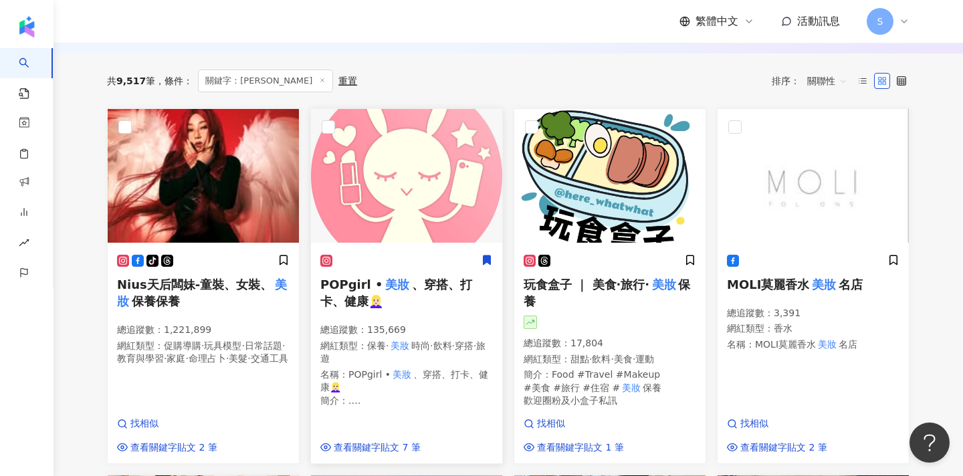
click at [472, 327] on p "總追蹤數 ： 135,669" at bounding box center [406, 330] width 173 height 13
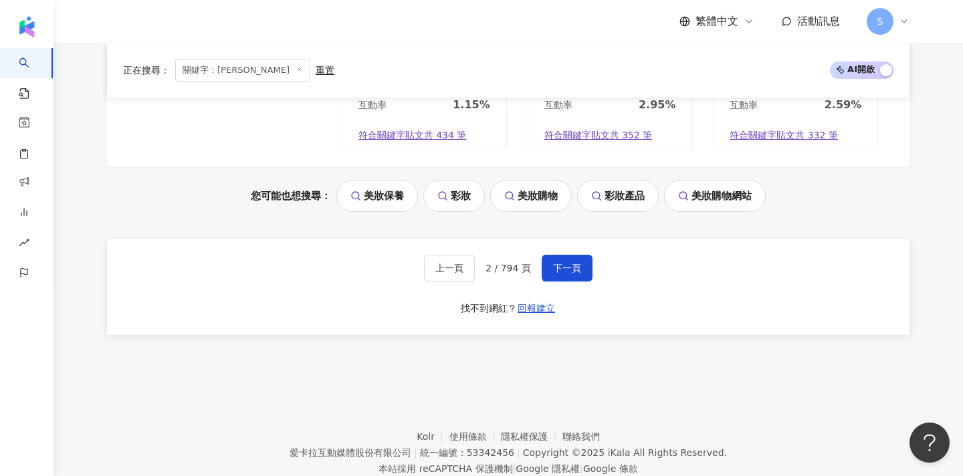
scroll to position [1395, 0]
click at [569, 256] on button "下一頁" at bounding box center [567, 269] width 51 height 27
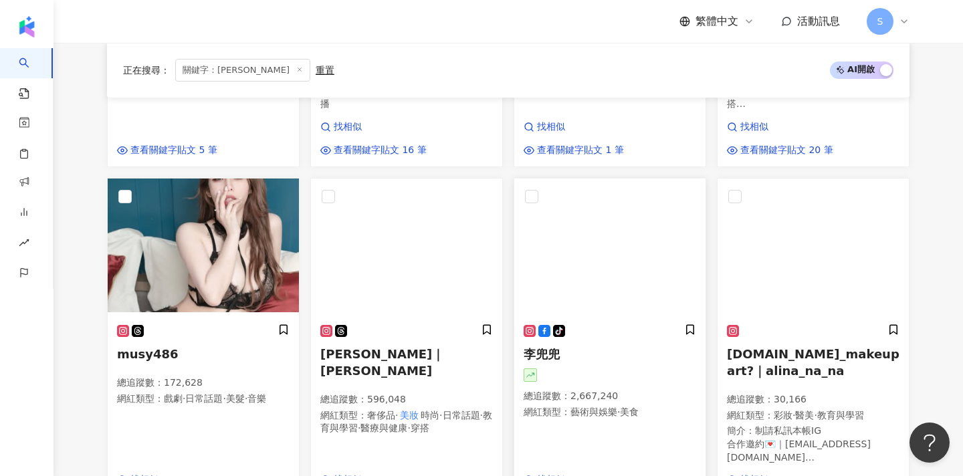
scroll to position [848, 0]
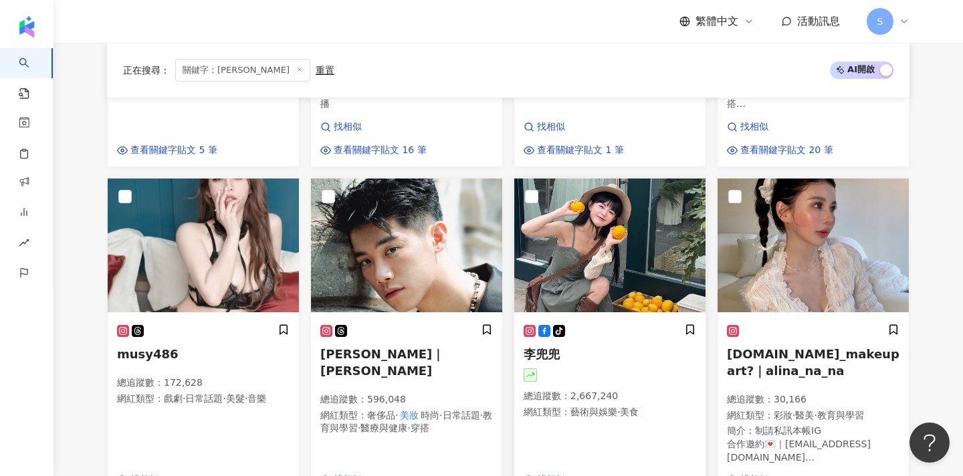
click at [585, 280] on img at bounding box center [610, 246] width 191 height 134
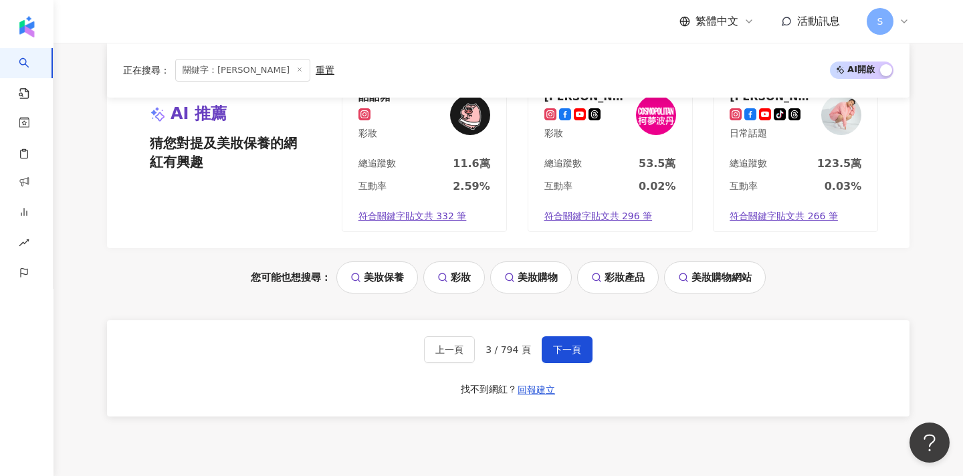
scroll to position [1302, 0]
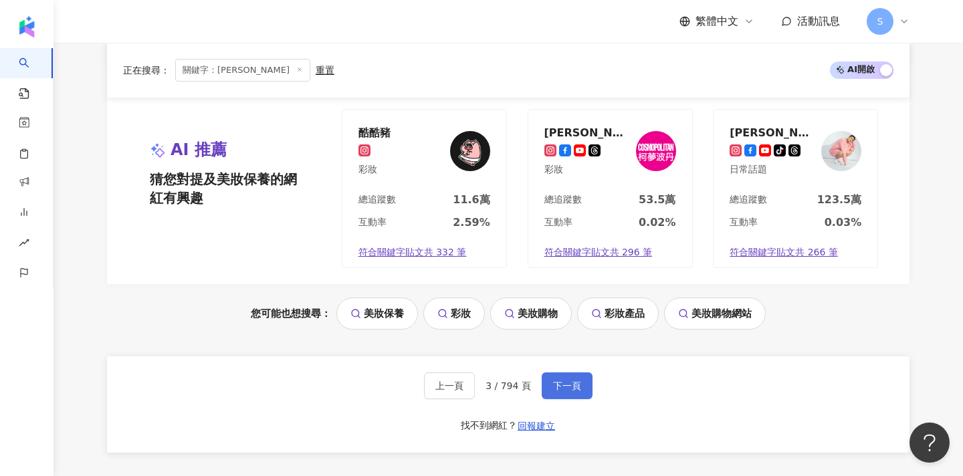
click at [569, 381] on span "下一頁" at bounding box center [567, 386] width 28 height 11
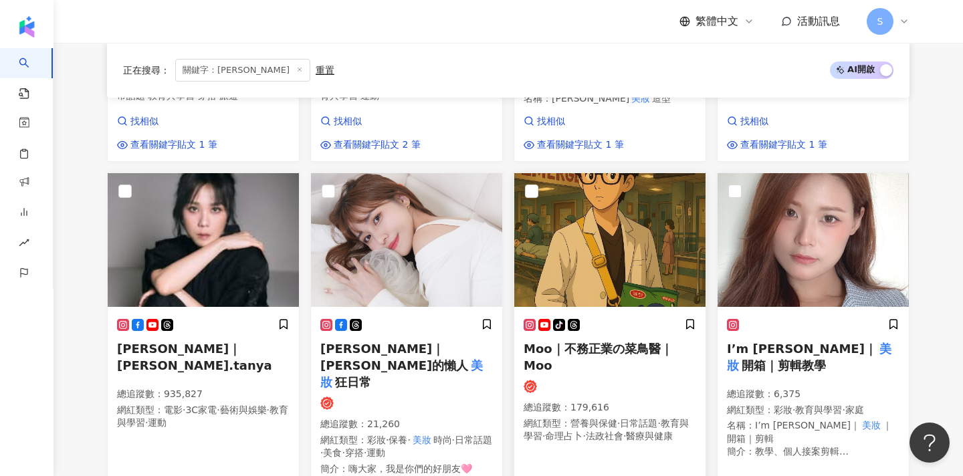
scroll to position [424, 0]
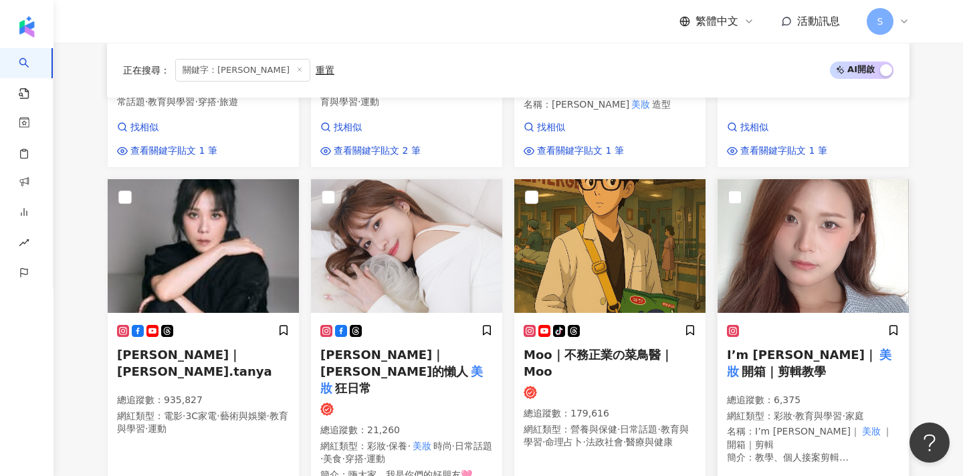
click at [795, 368] on h5 "I’m 李南南｜ 美妝 開箱｜剪輯教學" at bounding box center [813, 363] width 173 height 33
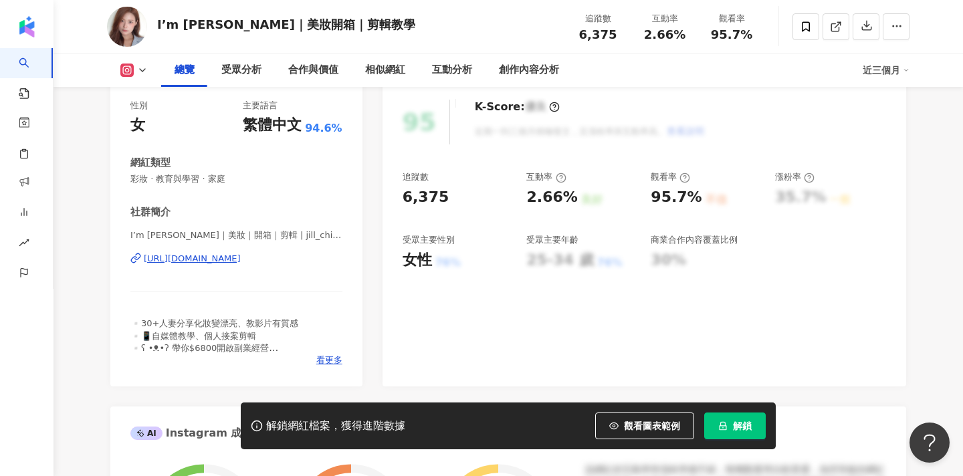
scroll to position [210, 0]
